Goal: Transaction & Acquisition: Purchase product/service

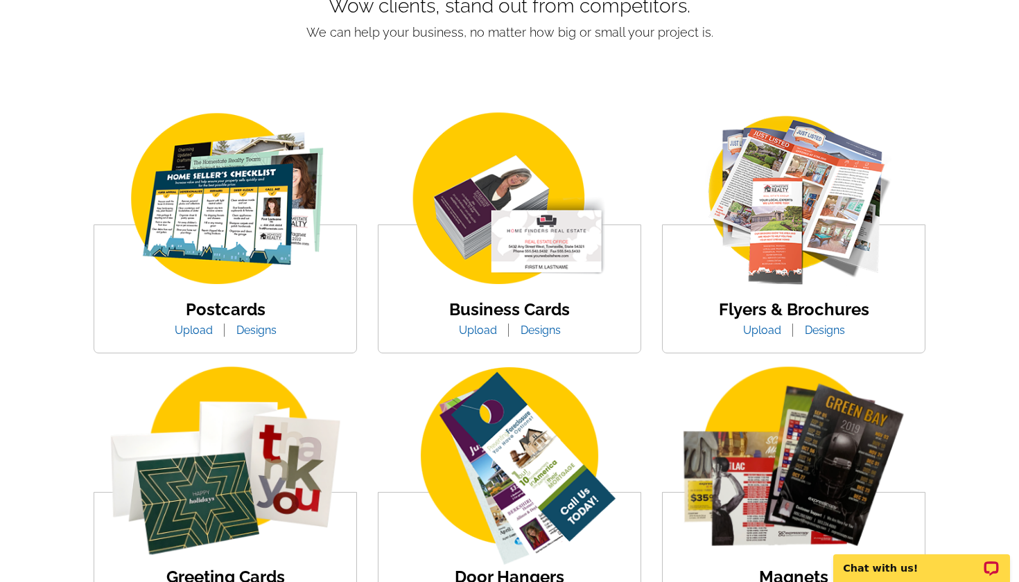
click at [250, 223] on img at bounding box center [225, 200] width 236 height 182
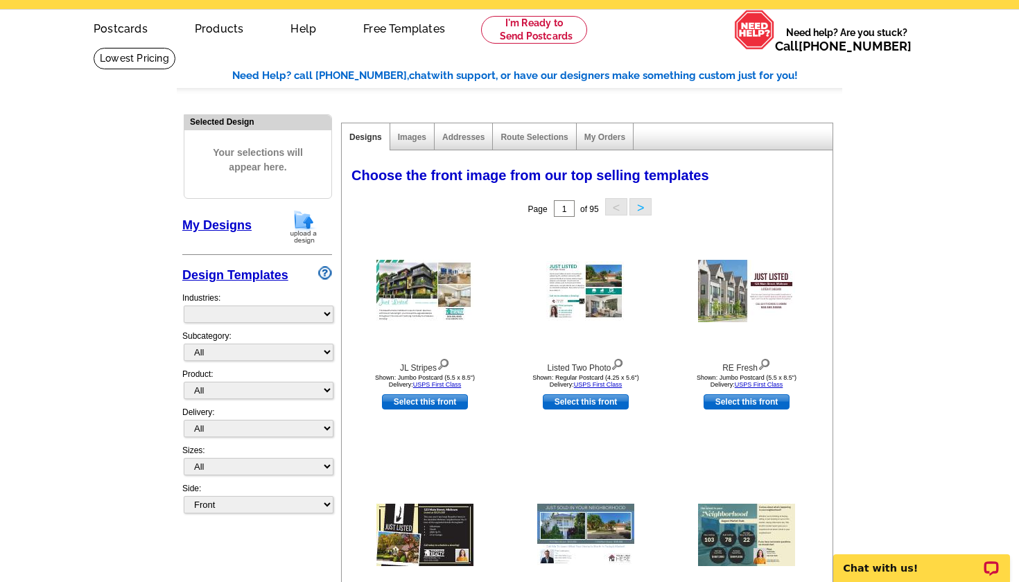
select select "785"
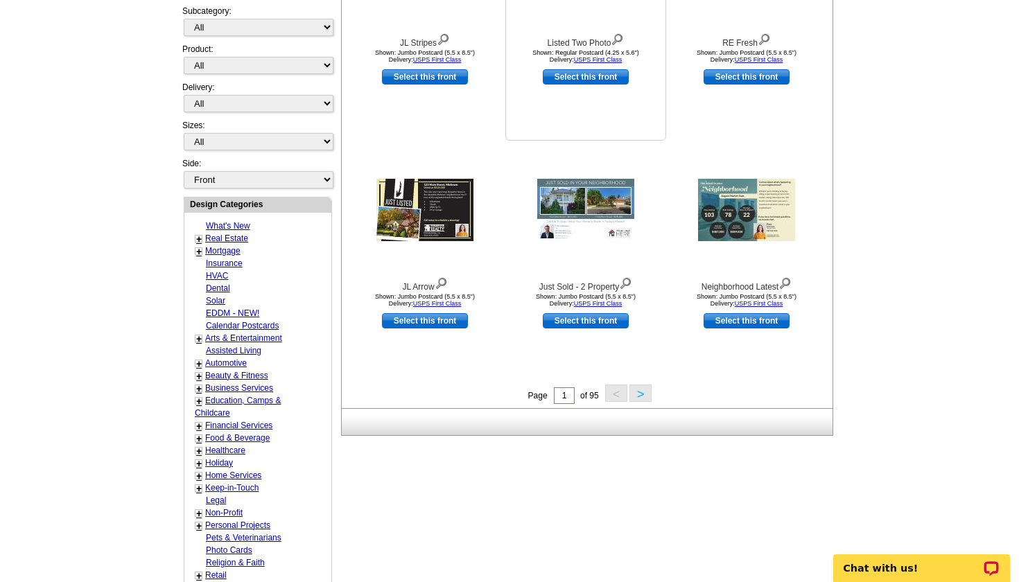
scroll to position [373, 0]
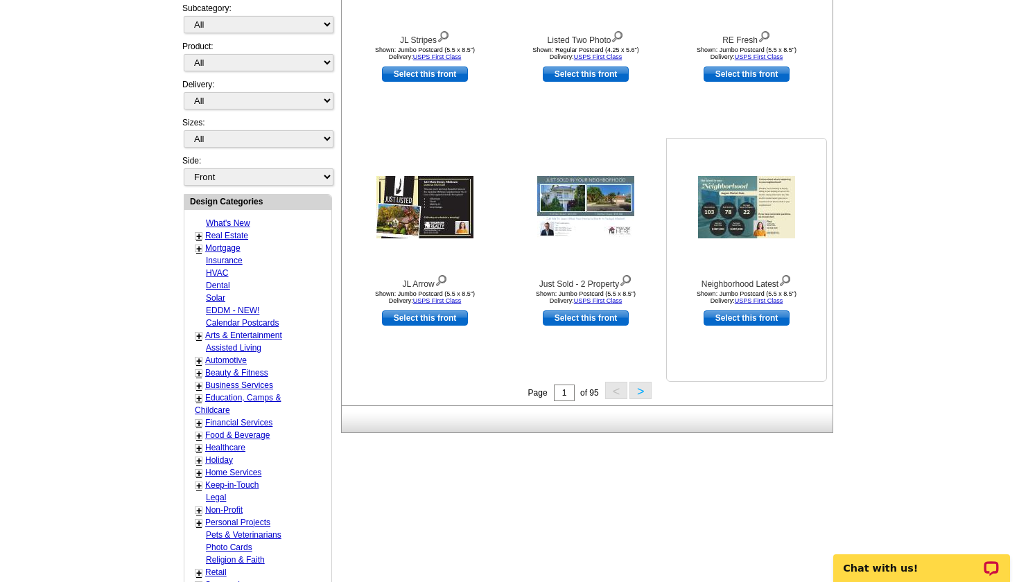
click at [753, 261] on div at bounding box center [747, 207] width 153 height 125
click at [723, 229] on img at bounding box center [746, 207] width 97 height 62
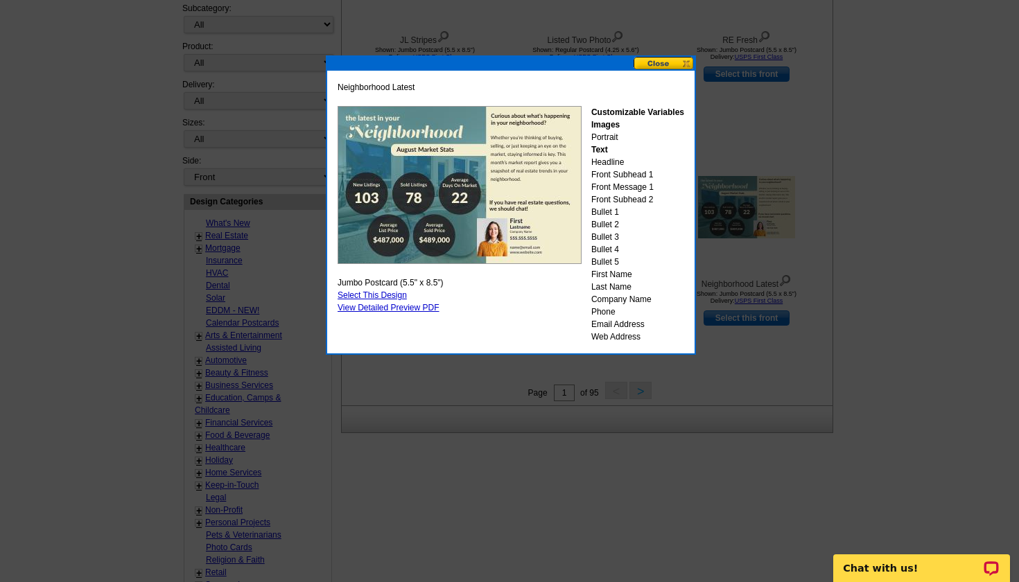
click at [671, 63] on button at bounding box center [664, 63] width 61 height 13
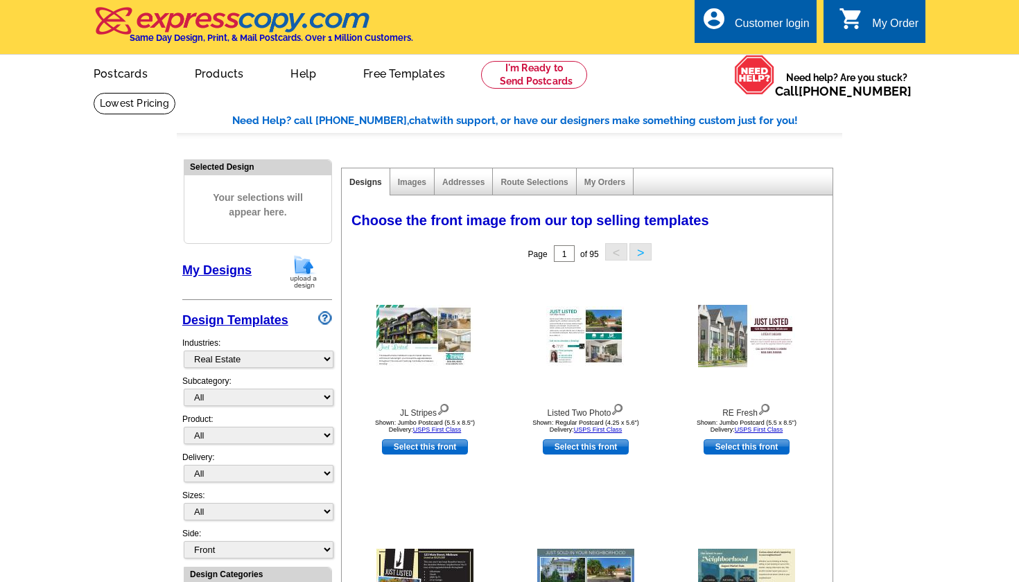
scroll to position [0, 0]
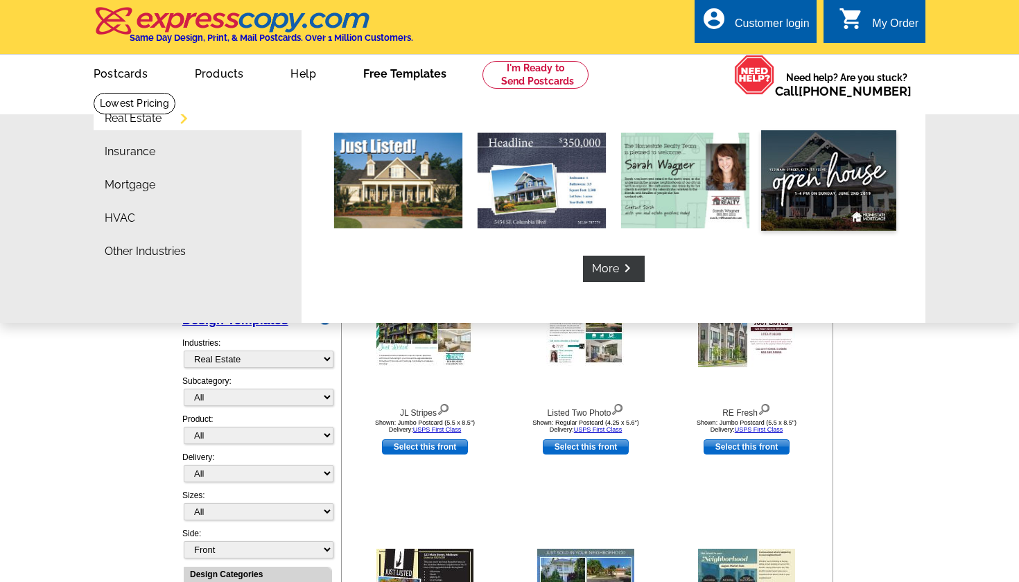
click at [815, 183] on img at bounding box center [828, 180] width 135 height 101
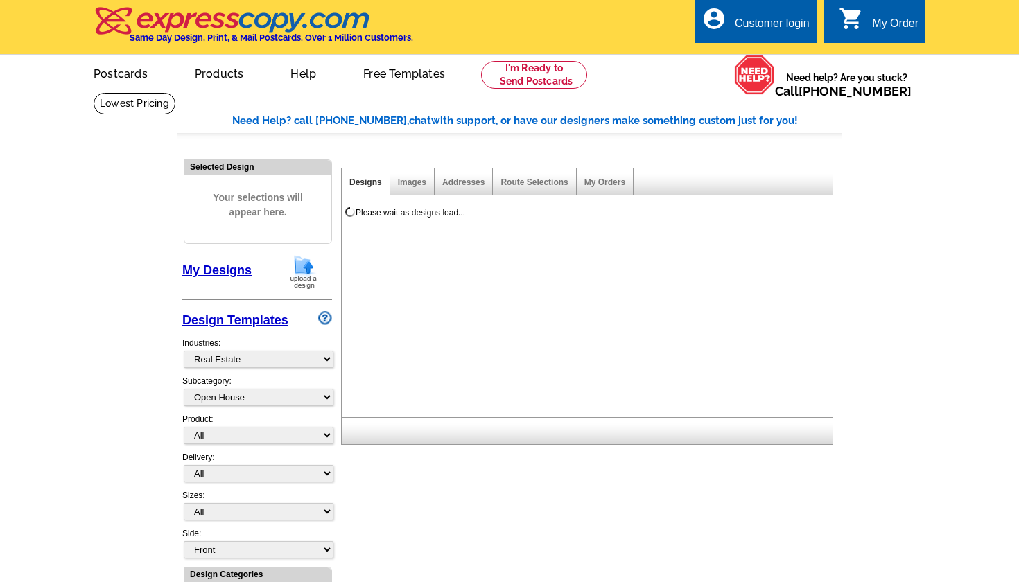
select select "785"
select select "792"
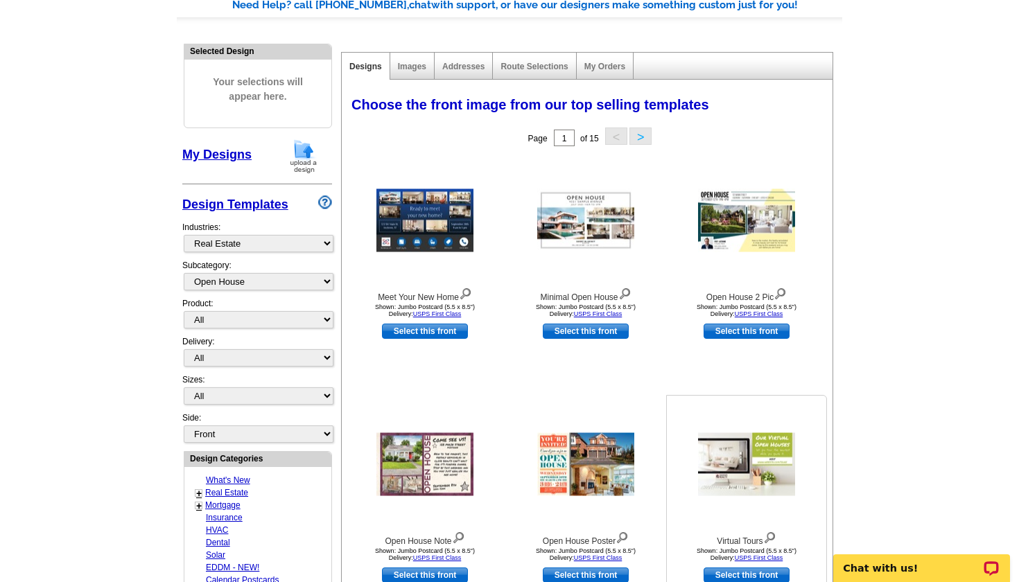
scroll to position [115, 0]
click at [620, 218] on img at bounding box center [585, 221] width 97 height 63
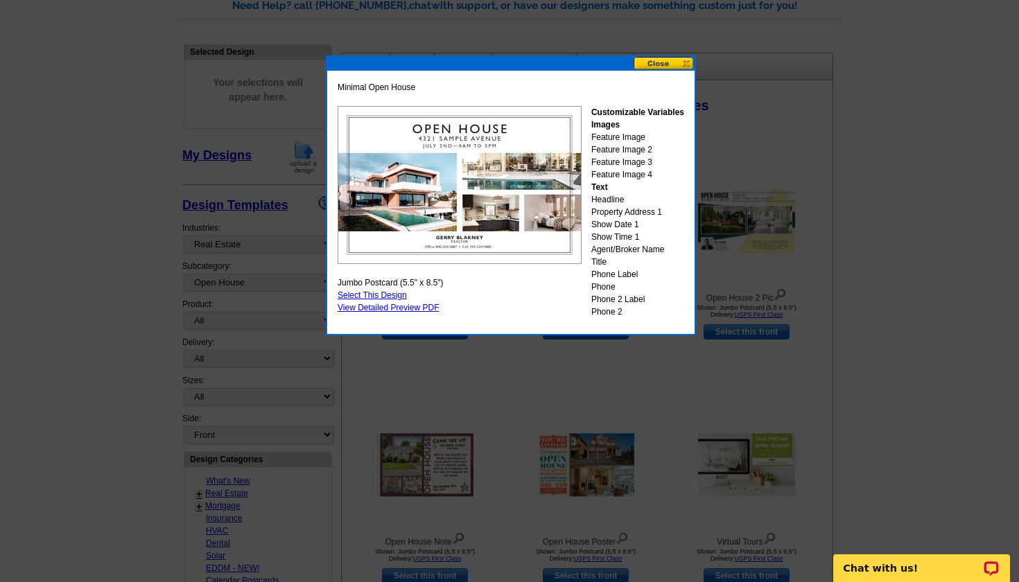
click at [671, 64] on button at bounding box center [664, 63] width 61 height 13
